Goal: Transaction & Acquisition: Purchase product/service

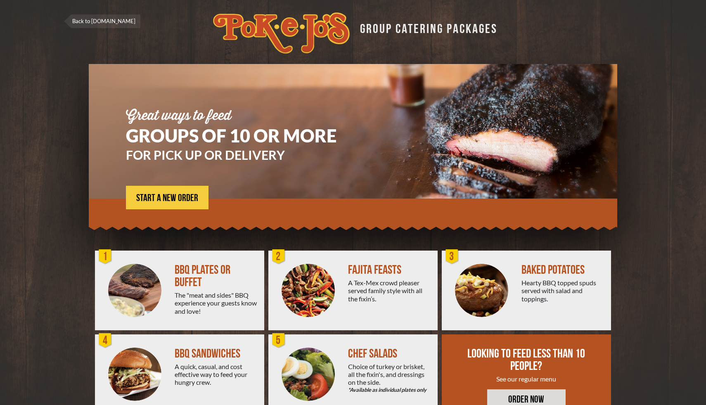
scroll to position [30, 0]
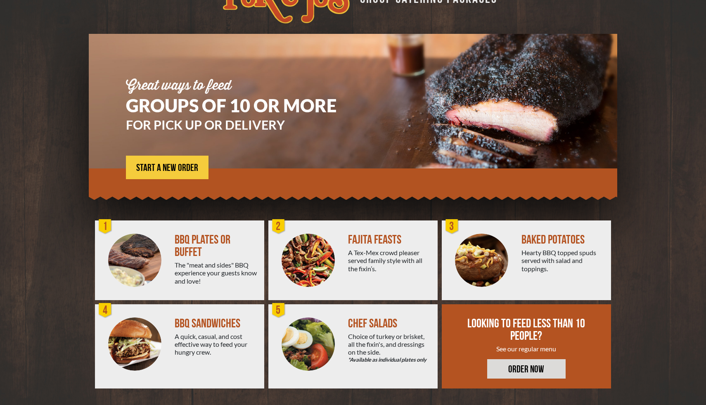
click at [199, 343] on div "A quick, casual, and cost effective way to feed your hungry crew." at bounding box center [216, 344] width 83 height 24
click at [146, 320] on img at bounding box center [134, 344] width 53 height 53
click at [192, 166] on span "START A NEW ORDER" at bounding box center [167, 168] width 62 height 10
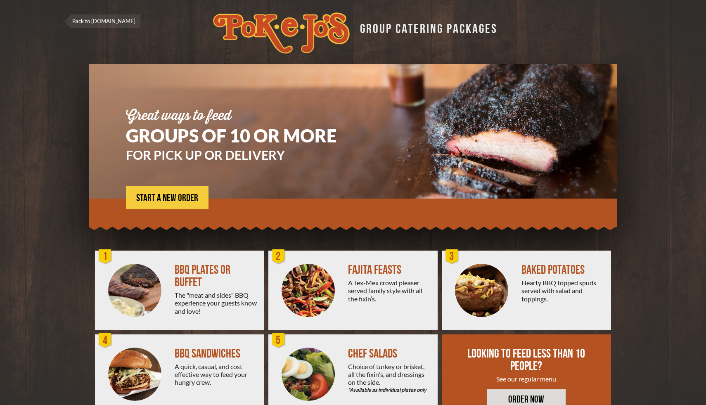
scroll to position [30, 0]
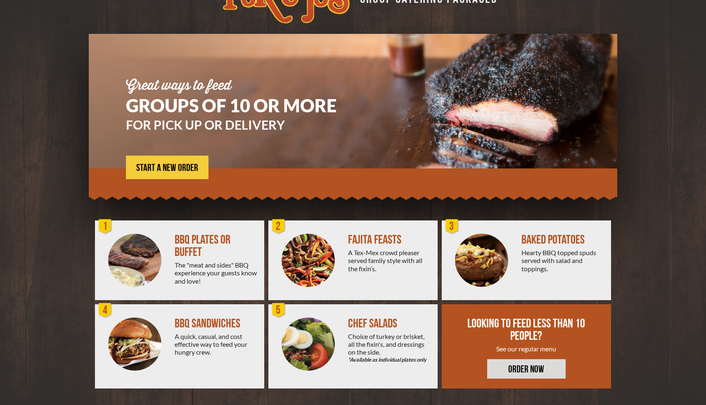
click at [177, 346] on div "A quick, casual, and cost effective way to feed your hungry crew." at bounding box center [216, 344] width 83 height 24
click at [493, 375] on link "ORDER NOW" at bounding box center [526, 368] width 78 height 19
click at [171, 163] on span "START A NEW ORDER" at bounding box center [167, 168] width 62 height 10
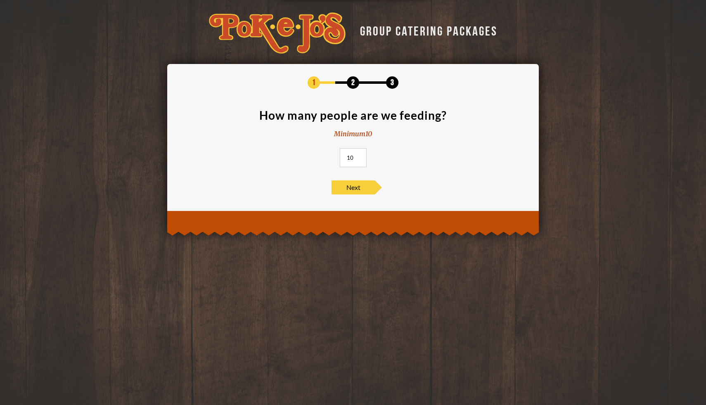
click at [356, 158] on input "10" at bounding box center [353, 157] width 27 height 19
click at [348, 158] on input "10" at bounding box center [353, 157] width 27 height 19
type input "78"
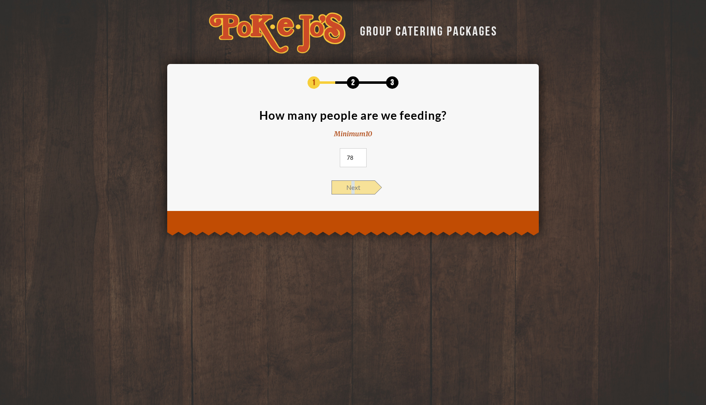
click at [353, 184] on span "Next" at bounding box center [353, 187] width 43 height 14
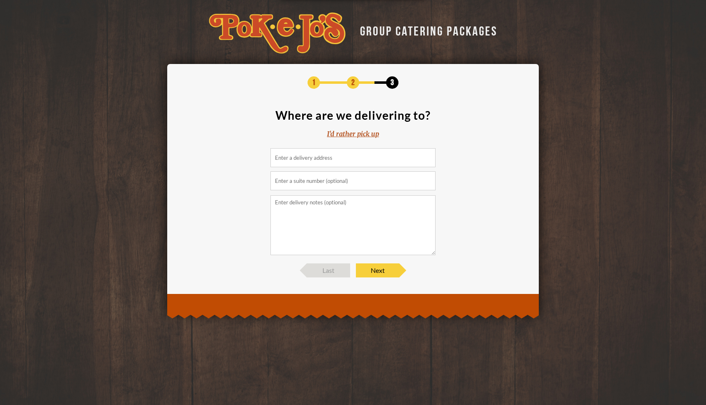
click at [349, 154] on input at bounding box center [352, 157] width 165 height 19
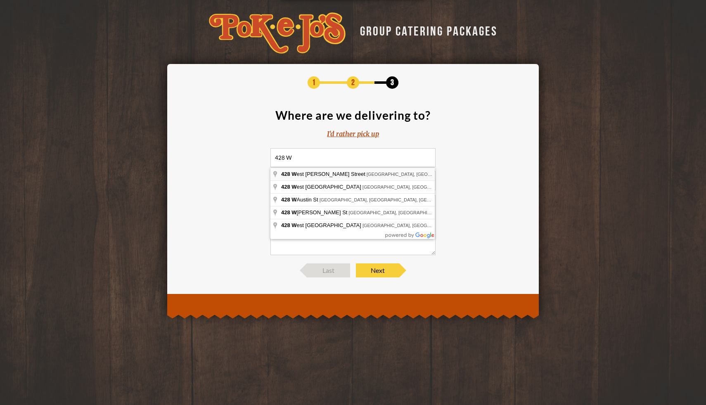
type input "428 West Hutchison Street, San Marcos, TX, USA"
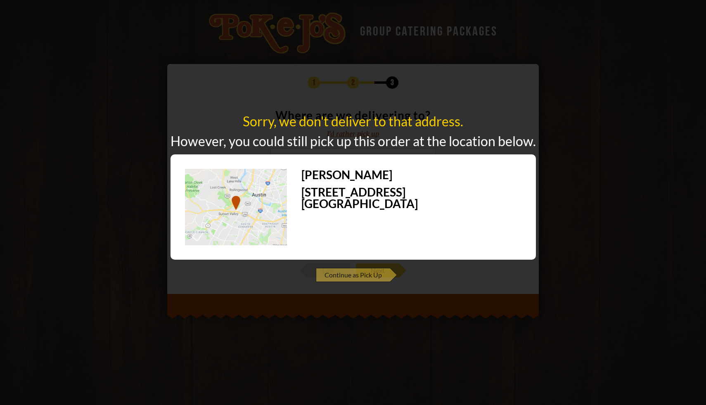
click at [347, 278] on span "Continue as Pick Up" at bounding box center [353, 275] width 74 height 14
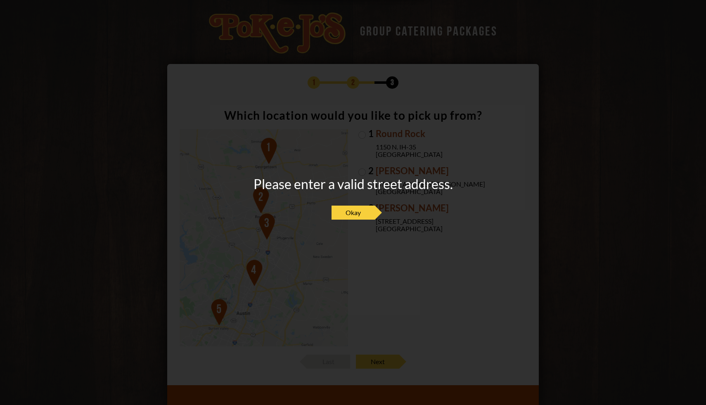
click at [361, 205] on div "Please enter a valid street address. Okay" at bounding box center [353, 203] width 199 height 50
click at [361, 214] on span "Okay" at bounding box center [353, 213] width 43 height 14
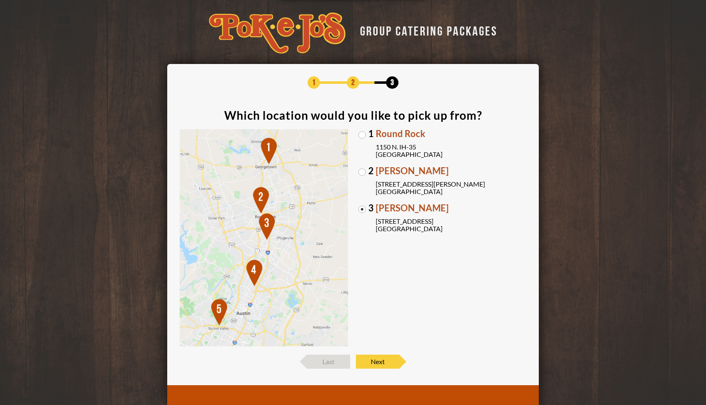
click at [218, 304] on img at bounding box center [264, 238] width 168 height 218
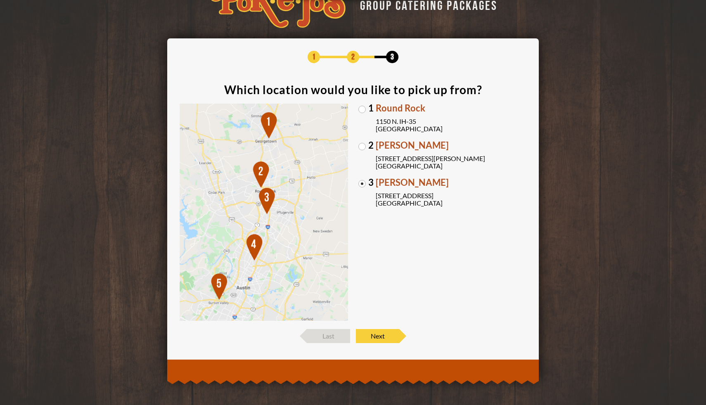
click at [217, 295] on img at bounding box center [264, 213] width 168 height 218
click at [375, 336] on span "Next" at bounding box center [377, 336] width 43 height 14
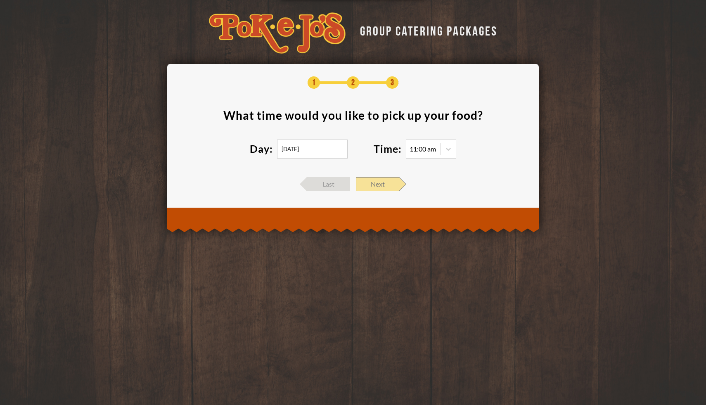
click at [377, 185] on span "Next" at bounding box center [377, 184] width 43 height 14
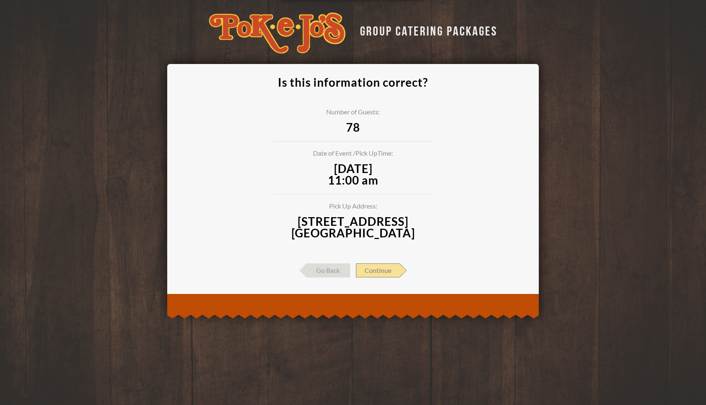
click at [375, 273] on span "Continue" at bounding box center [378, 270] width 44 height 14
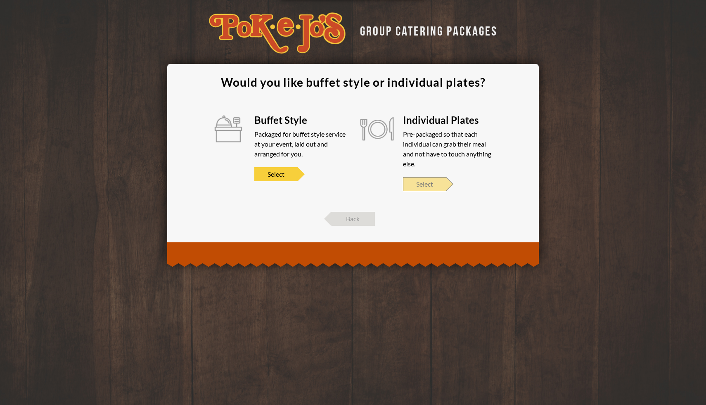
click at [416, 188] on span "Select" at bounding box center [424, 184] width 43 height 14
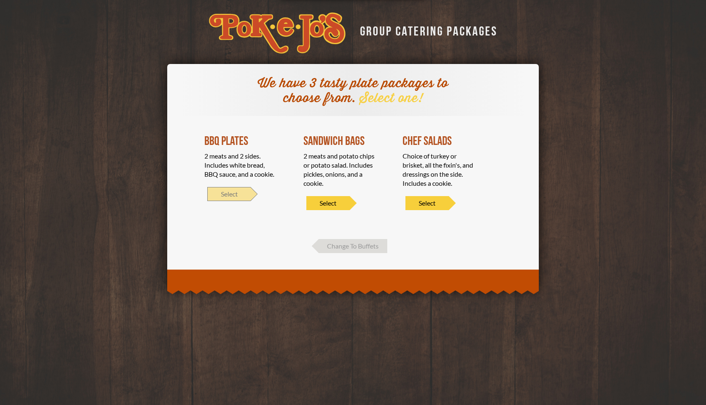
click at [229, 199] on span "Select" at bounding box center [228, 194] width 43 height 14
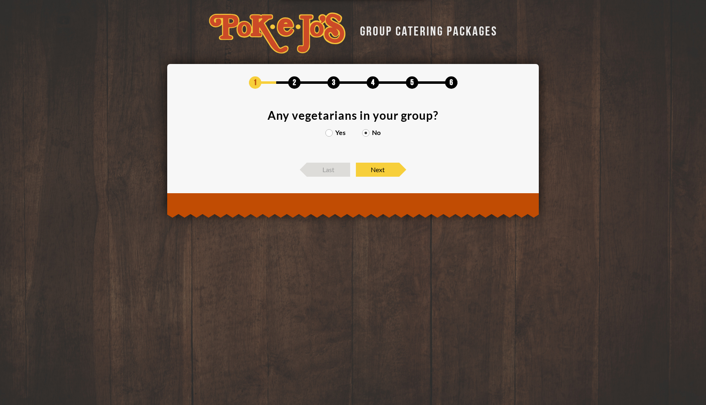
click at [330, 132] on label "Yes" at bounding box center [335, 132] width 20 height 7
click at [0, 0] on input "Yes" at bounding box center [0, 0] width 0 height 0
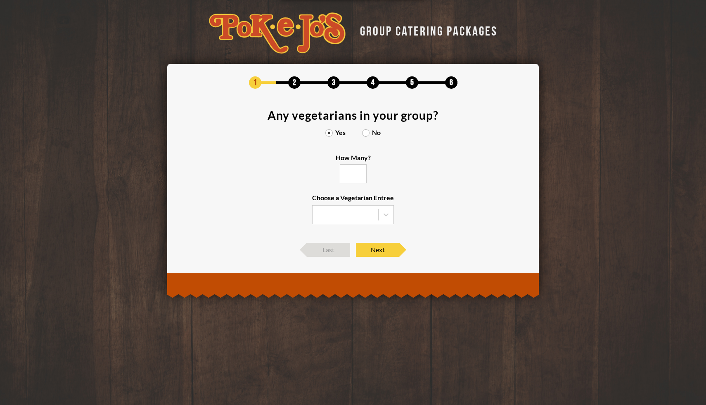
click at [357, 181] on input "How Many?" at bounding box center [353, 173] width 27 height 19
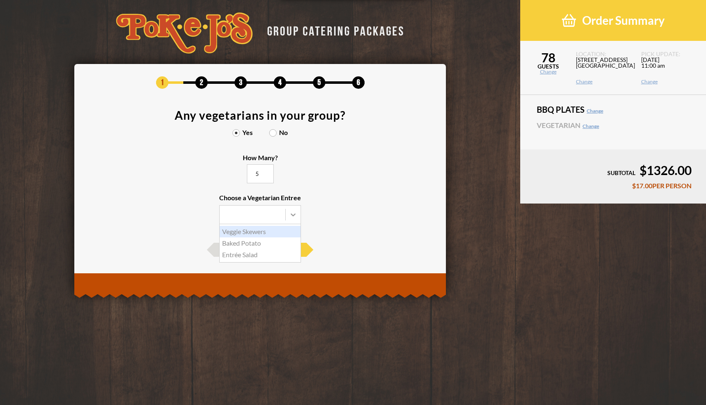
click at [289, 215] on icon at bounding box center [293, 215] width 8 height 8
click at [0, 0] on input "Choose a Vegetarian Entree Veggie Skewers Baked Potato Entrée Salad" at bounding box center [0, 0] width 0 height 0
click at [273, 241] on div "Baked Potato" at bounding box center [260, 243] width 81 height 12
click at [0, 0] on input "Choose a Vegetarian Entree Veggie Skewers Baked Potato Entrée Salad" at bounding box center [0, 0] width 0 height 0
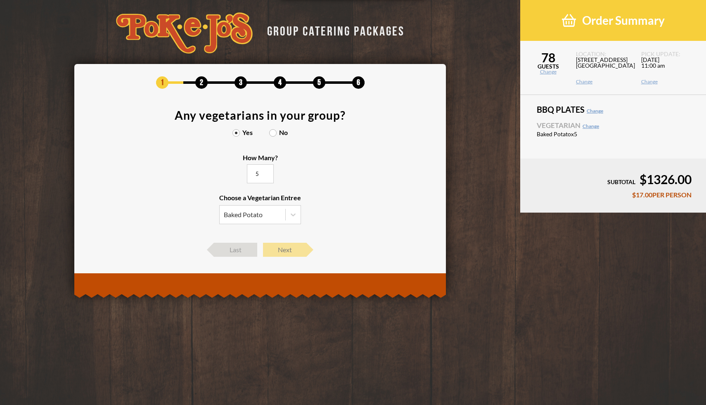
type input "5"
click at [279, 248] on span "Next" at bounding box center [284, 250] width 43 height 14
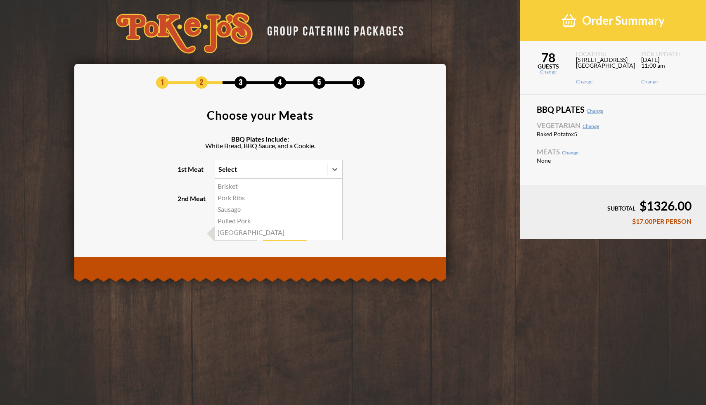
click at [312, 168] on div "Select" at bounding box center [271, 169] width 112 height 18
click at [182, 173] on input "1st Meat option Brisket focused, 1 of 5. 5 results available. Use Up and Down t…" at bounding box center [182, 173] width 0 height 0
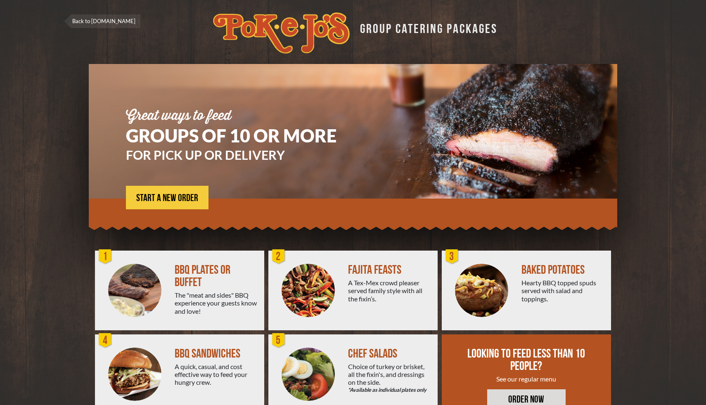
scroll to position [30, 0]
